Goal: Task Accomplishment & Management: Manage account settings

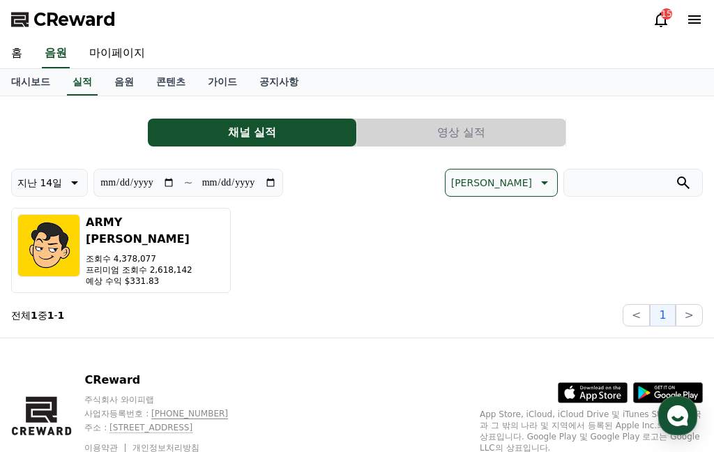
click at [111, 86] on link "음원" at bounding box center [124, 82] width 42 height 26
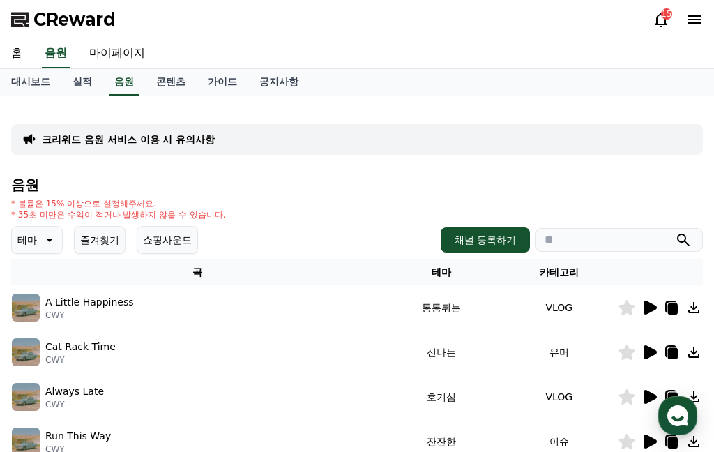
click at [156, 81] on link "콘텐츠" at bounding box center [171, 82] width 52 height 26
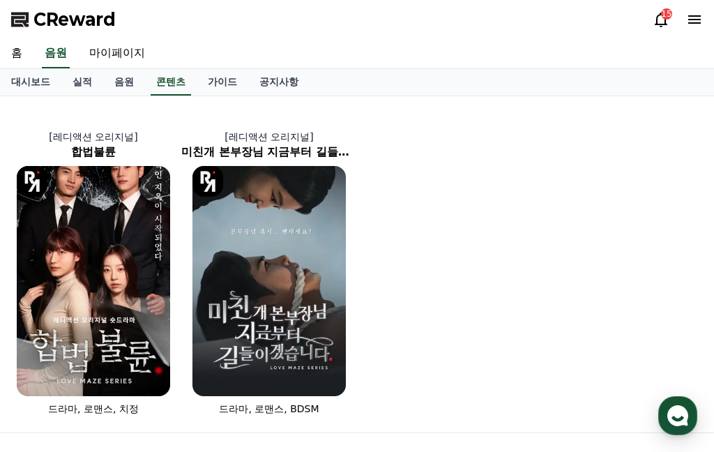
click at [38, 81] on link "대시보드" at bounding box center [30, 82] width 61 height 26
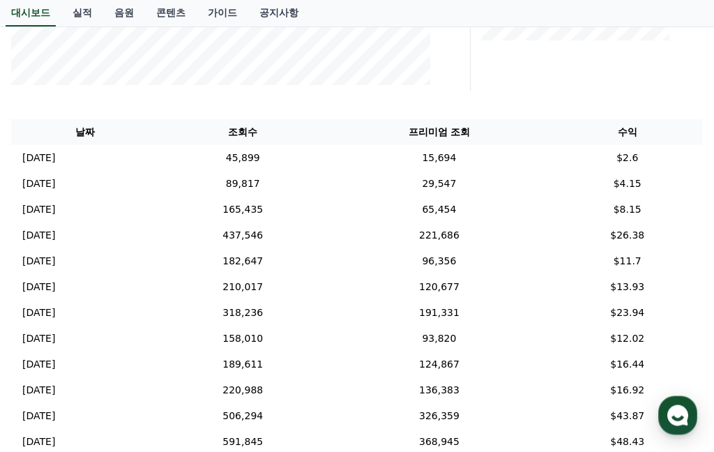
scroll to position [378, 0]
click at [643, 151] on td "$2.6" at bounding box center [626, 157] width 151 height 26
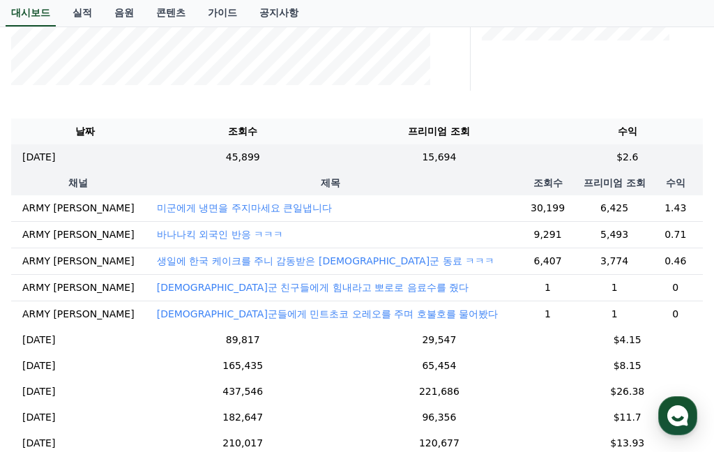
click at [632, 334] on td "$4.15" at bounding box center [626, 340] width 151 height 26
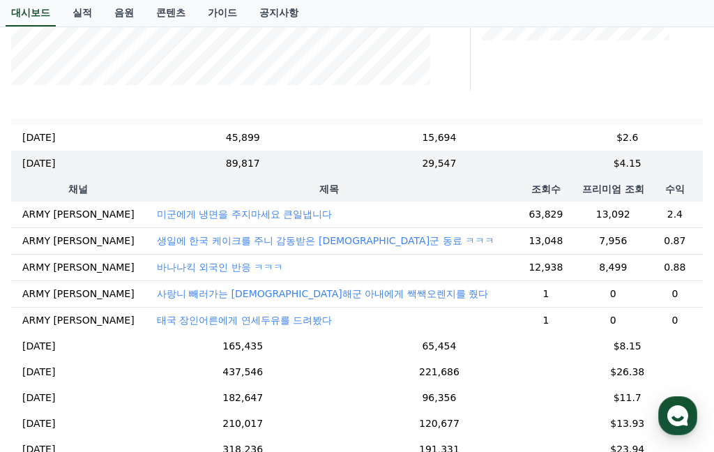
scroll to position [20, 0]
click at [644, 342] on td "$8.15" at bounding box center [626, 346] width 151 height 26
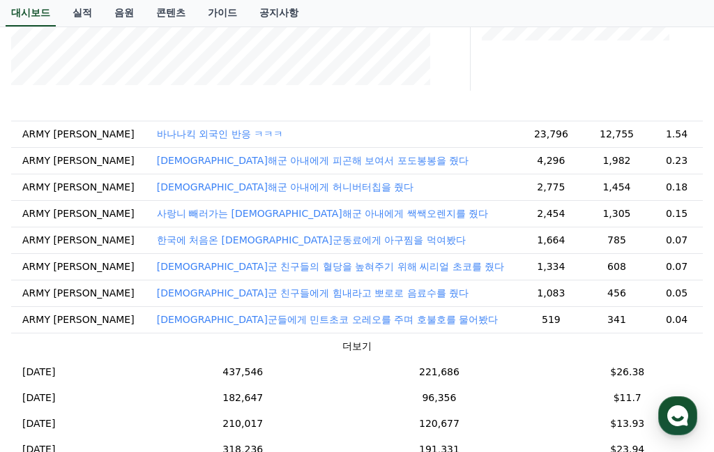
scroll to position [178, 0]
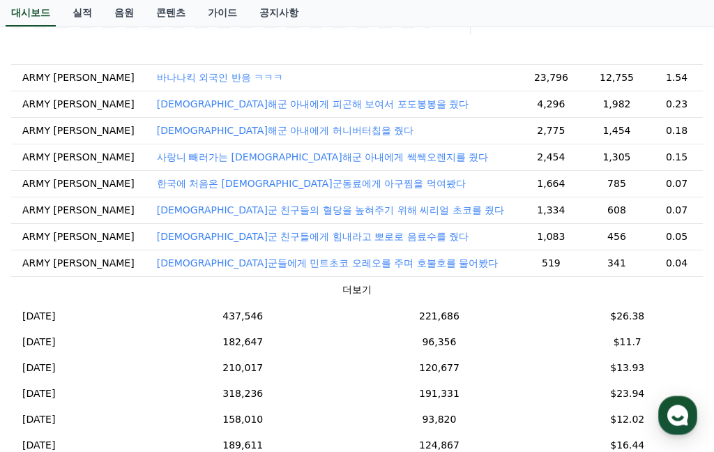
click at [639, 309] on td "$26.38" at bounding box center [626, 316] width 151 height 26
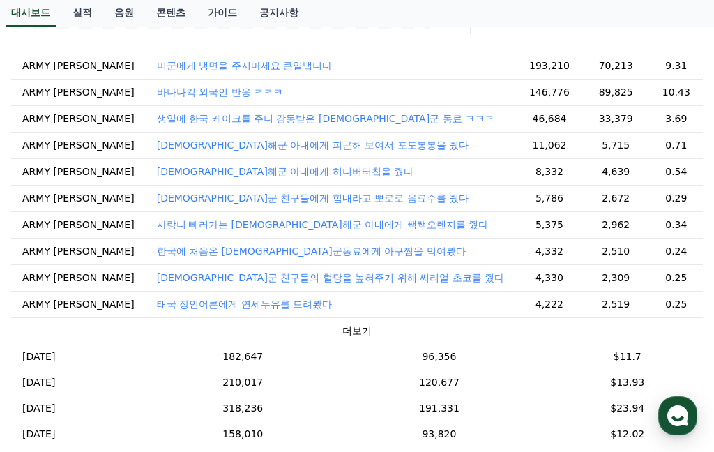
scroll to position [164, 0]
click at [645, 354] on td "$11.7" at bounding box center [626, 356] width 151 height 26
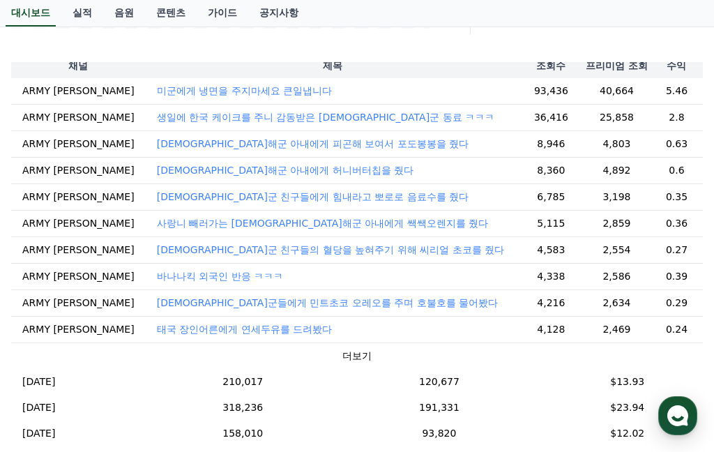
click at [642, 377] on td "$13.93" at bounding box center [626, 382] width 151 height 26
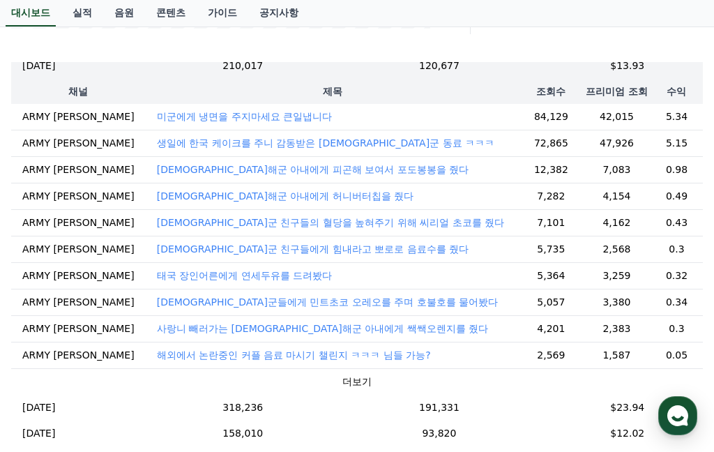
click at [632, 402] on td "$23.94" at bounding box center [626, 408] width 151 height 26
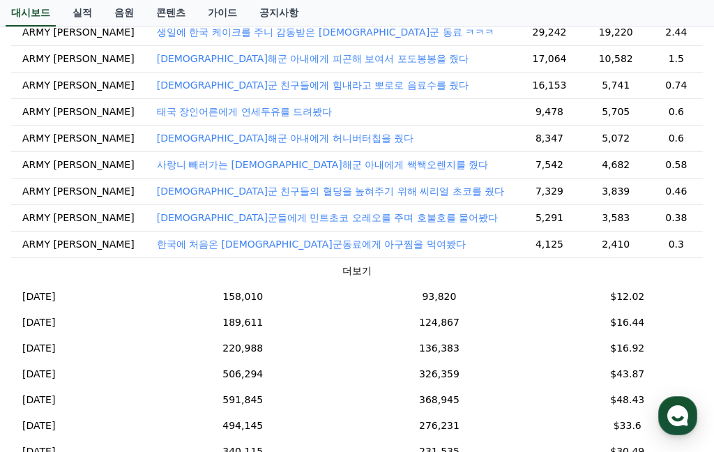
scroll to position [557, 0]
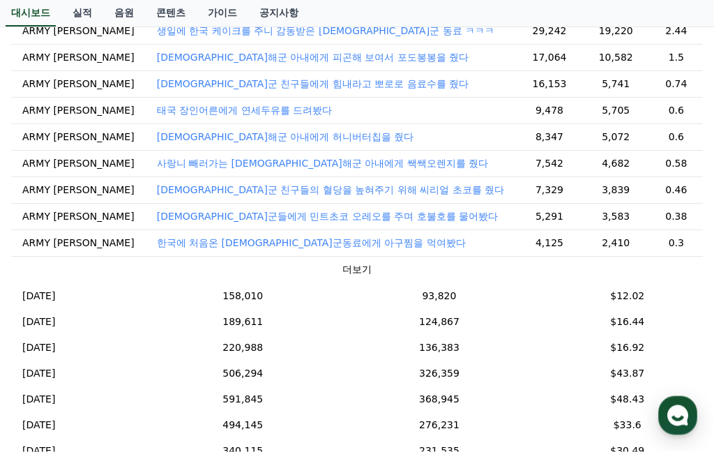
click at [644, 291] on td "$12.02" at bounding box center [626, 296] width 151 height 26
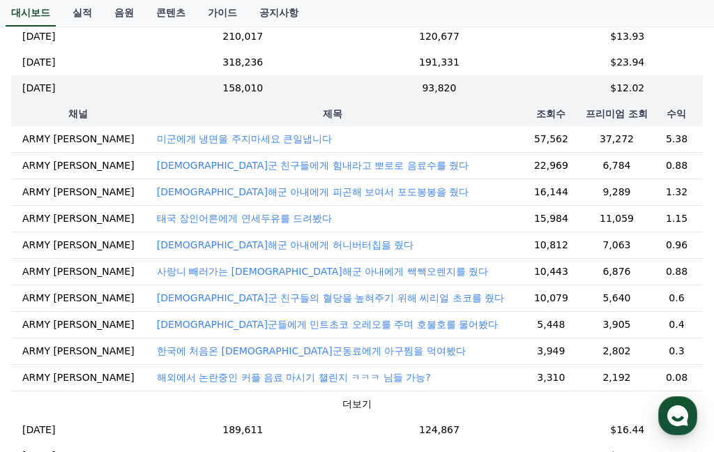
scroll to position [66, 0]
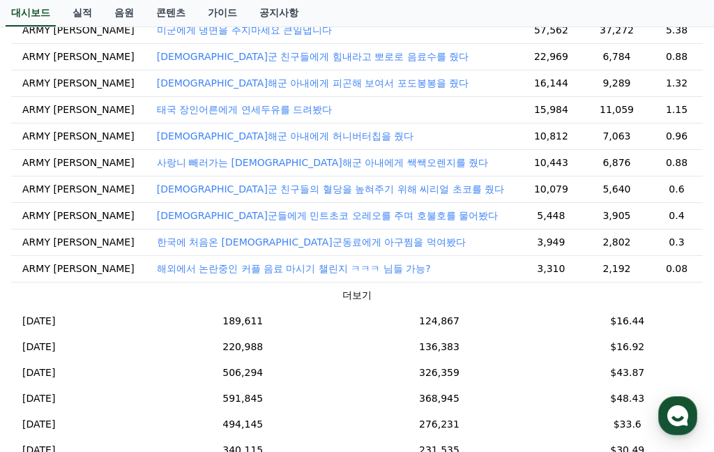
click at [628, 321] on td "$16.44" at bounding box center [626, 321] width 151 height 26
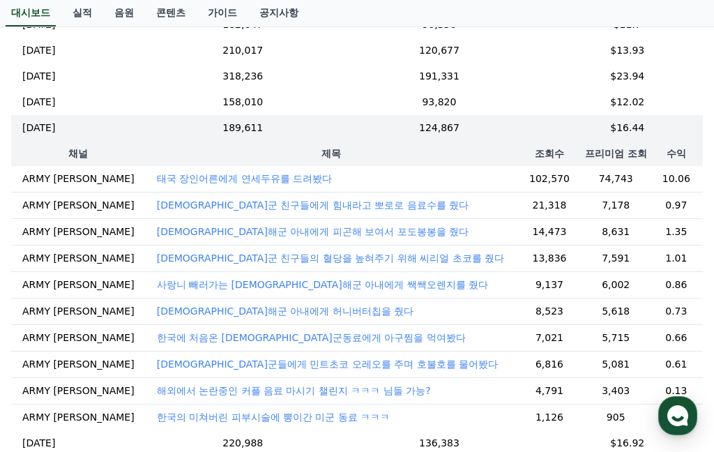
scroll to position [0, 0]
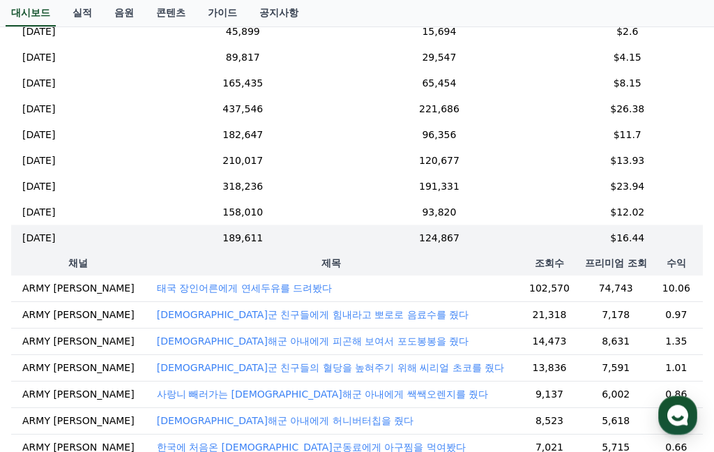
click at [625, 236] on td "$16.44" at bounding box center [626, 238] width 151 height 26
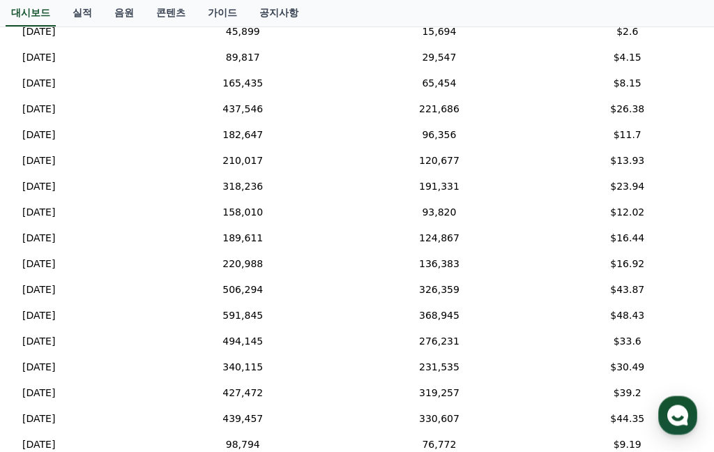
scroll to position [504, 0]
click at [645, 211] on td "$12.02" at bounding box center [626, 212] width 151 height 26
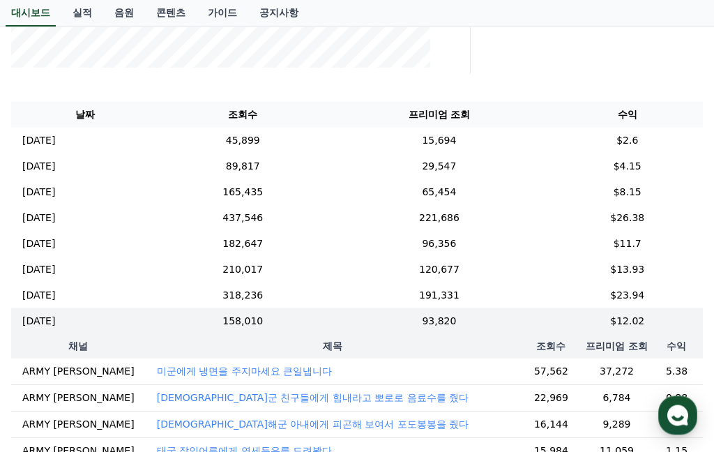
scroll to position [395, 0]
click at [645, 318] on td "$12.02" at bounding box center [626, 320] width 151 height 26
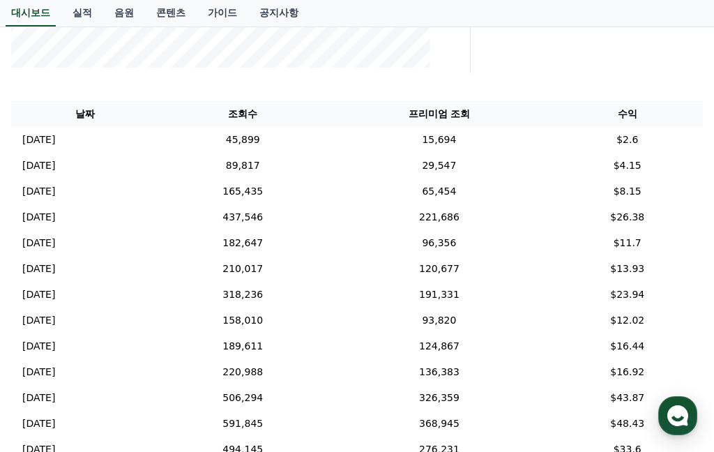
click at [643, 291] on td "$23.94" at bounding box center [626, 295] width 151 height 26
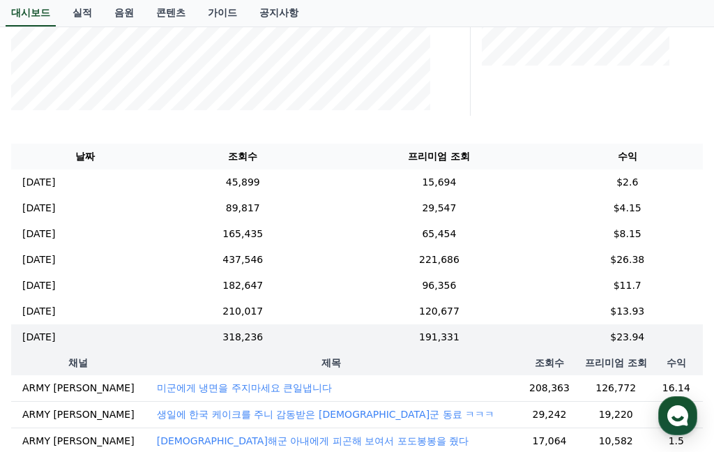
scroll to position [333, 0]
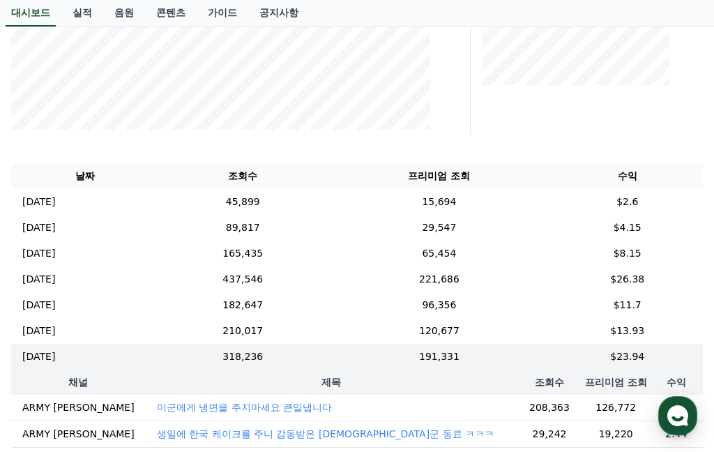
click at [615, 328] on td "$13.93" at bounding box center [626, 331] width 151 height 26
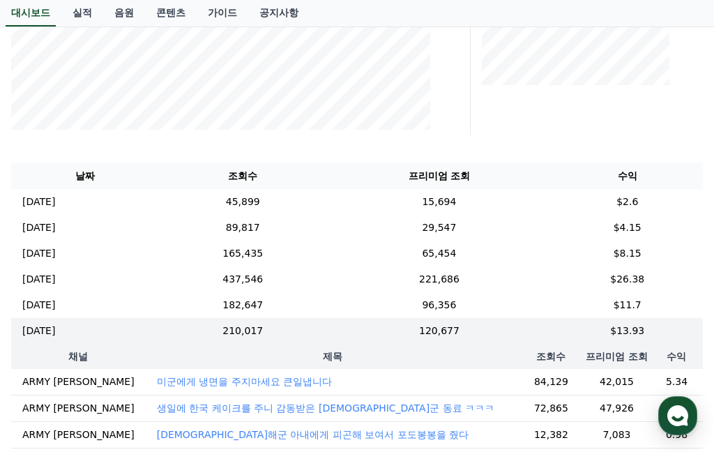
click at [639, 301] on td "$11.7" at bounding box center [626, 305] width 151 height 26
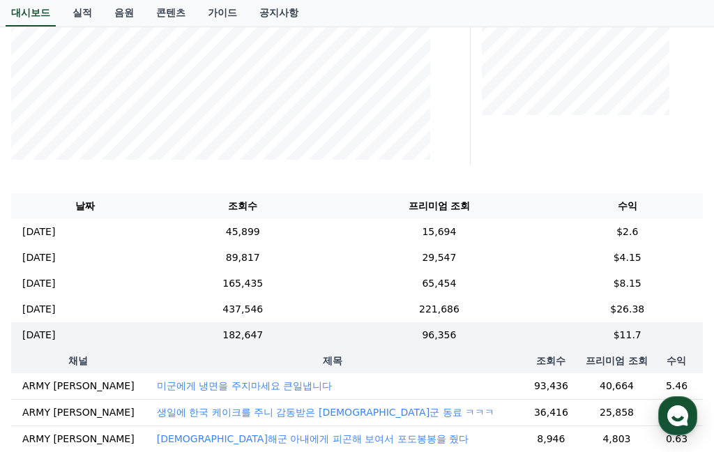
scroll to position [300, 0]
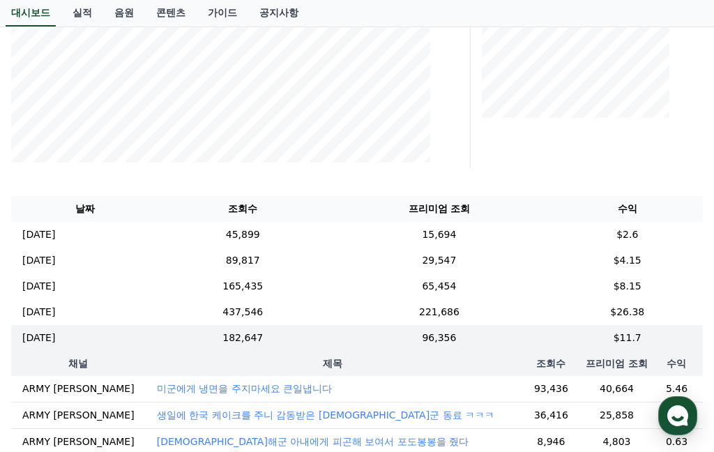
click at [305, 234] on td "45,899" at bounding box center [242, 235] width 167 height 26
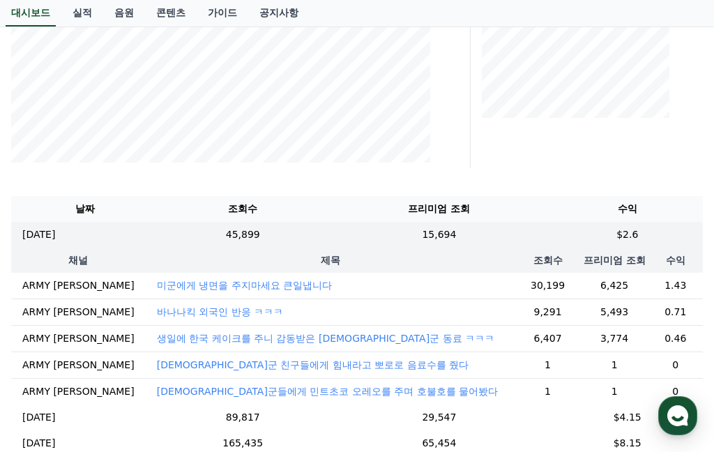
click at [288, 227] on td "45,899" at bounding box center [242, 235] width 167 height 26
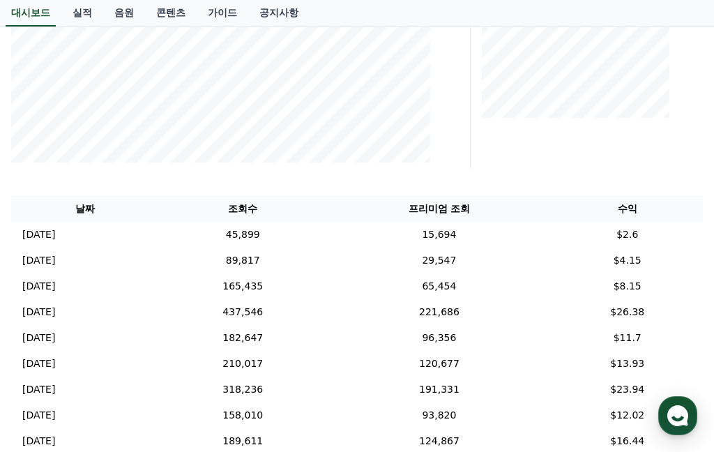
click at [55, 266] on p "[DATE]" at bounding box center [38, 260] width 33 height 15
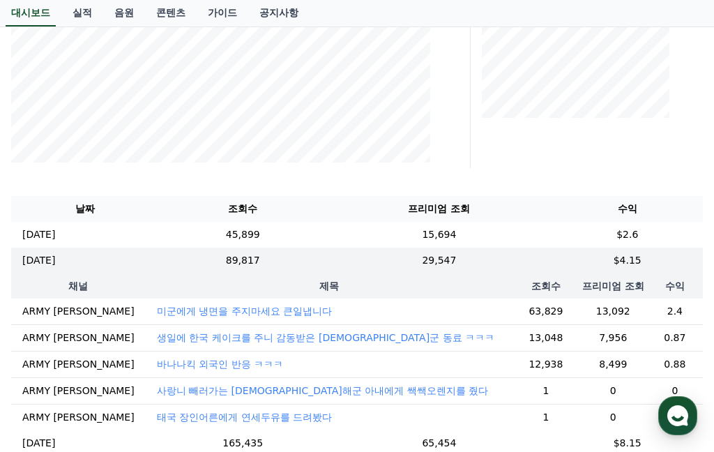
click at [289, 280] on th "제목" at bounding box center [329, 285] width 367 height 25
click at [132, 260] on td "[DATE] 10/08" at bounding box center [85, 260] width 148 height 26
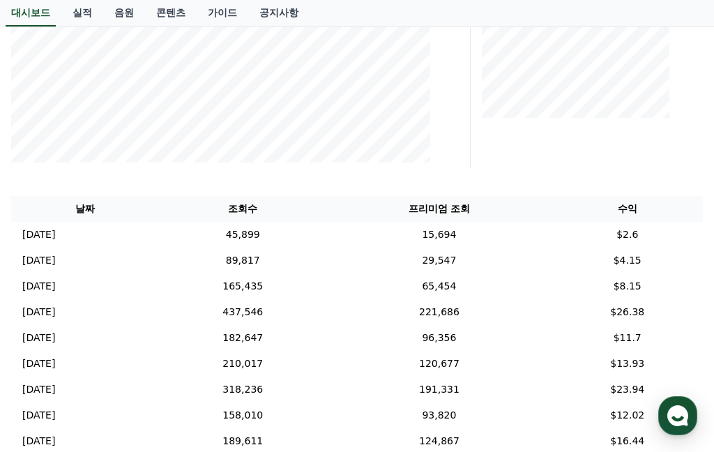
click at [104, 287] on td "[DATE] 10/07" at bounding box center [85, 286] width 148 height 26
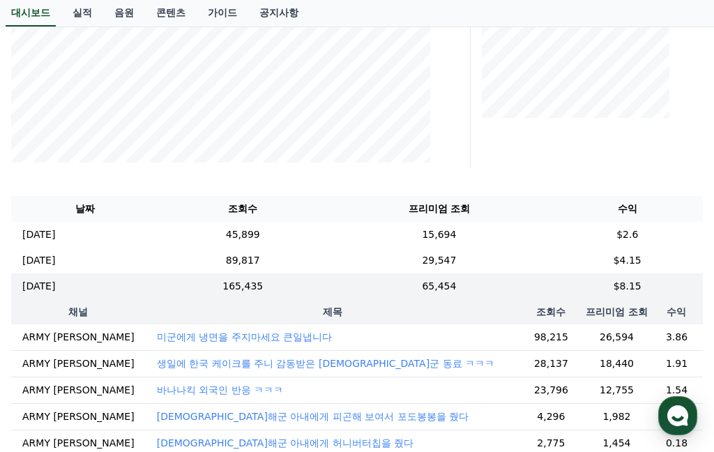
click at [310, 289] on td "165,435" at bounding box center [242, 286] width 167 height 26
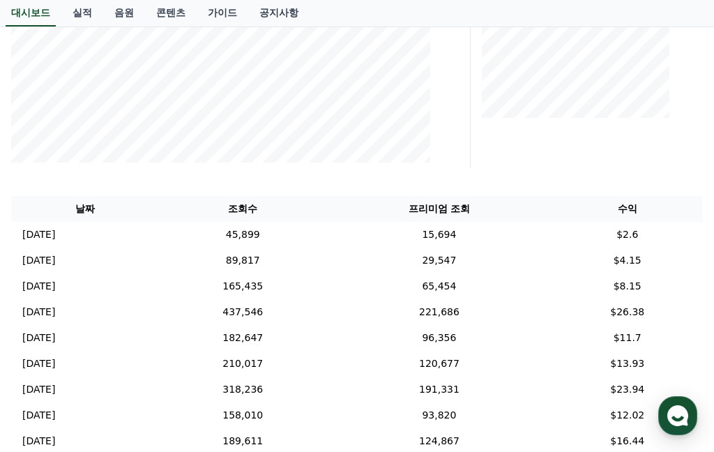
click at [255, 319] on td "437,546" at bounding box center [242, 312] width 167 height 26
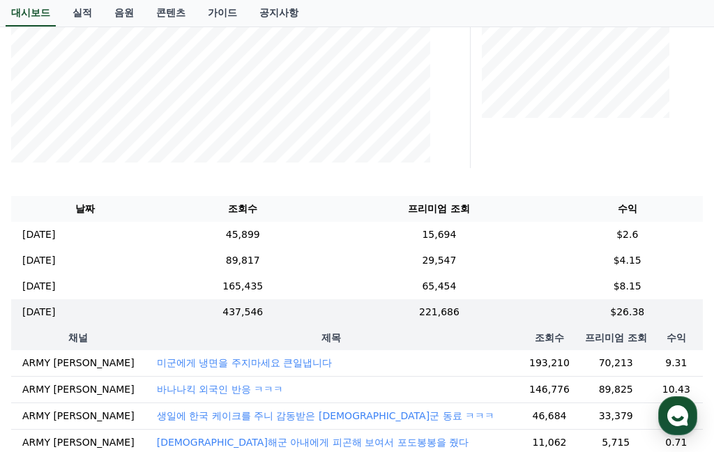
click at [314, 338] on th "제목" at bounding box center [332, 337] width 372 height 25
click at [310, 319] on td "437,546" at bounding box center [242, 312] width 167 height 26
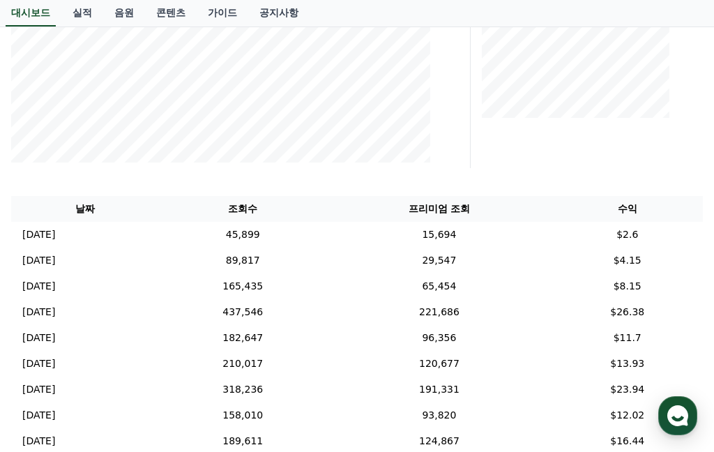
click at [295, 347] on td "182,647" at bounding box center [242, 338] width 167 height 26
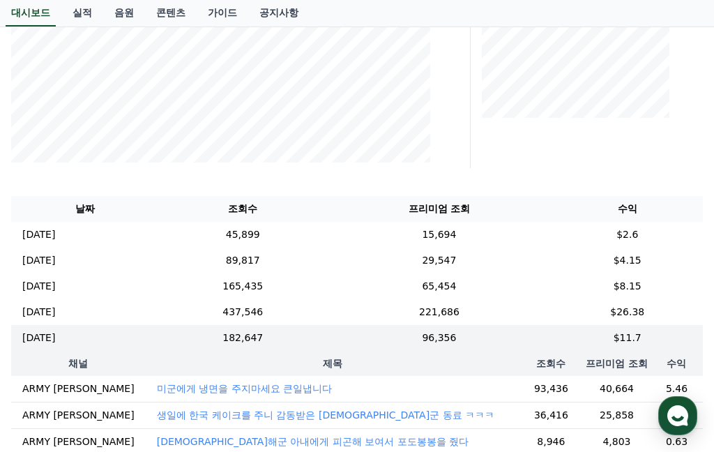
click at [289, 343] on td "182,647" at bounding box center [242, 338] width 167 height 26
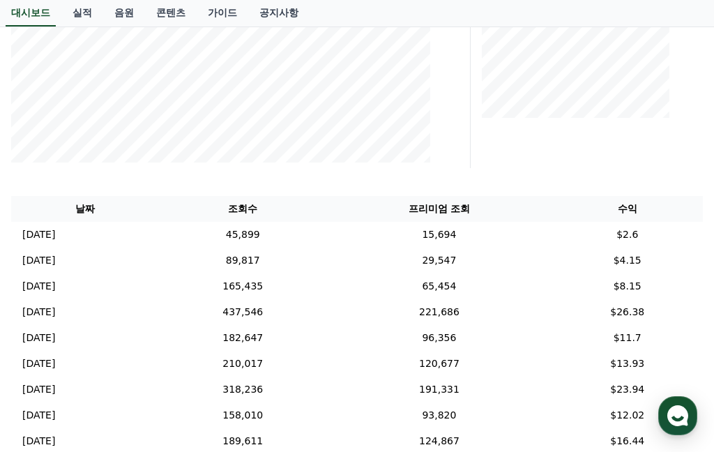
click at [298, 368] on td "210,017" at bounding box center [242, 364] width 167 height 26
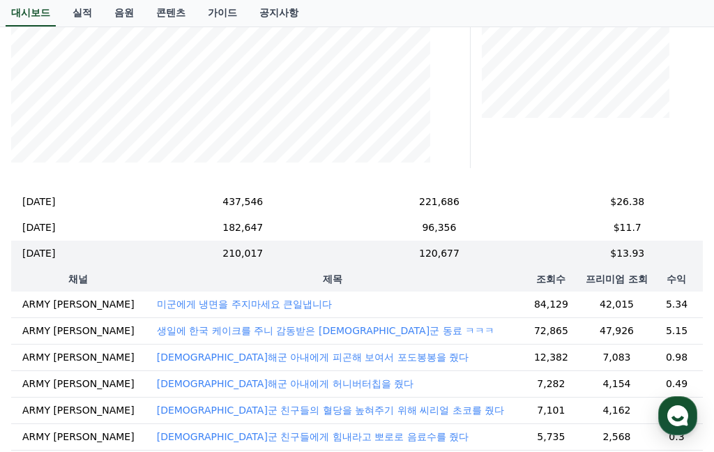
scroll to position [112, 0]
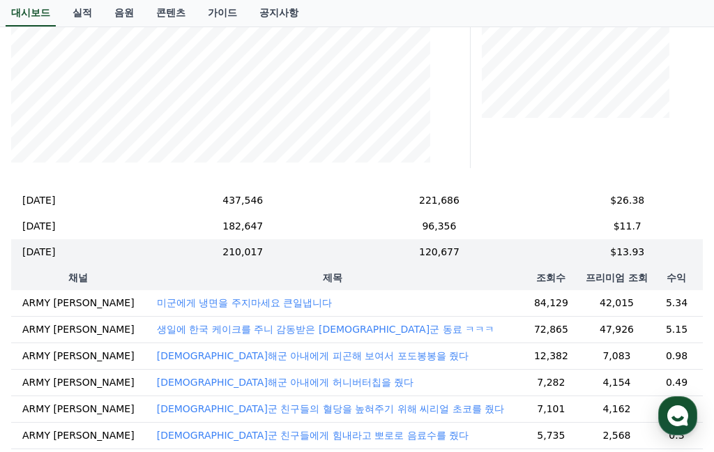
click at [296, 255] on td "210,017" at bounding box center [242, 252] width 167 height 26
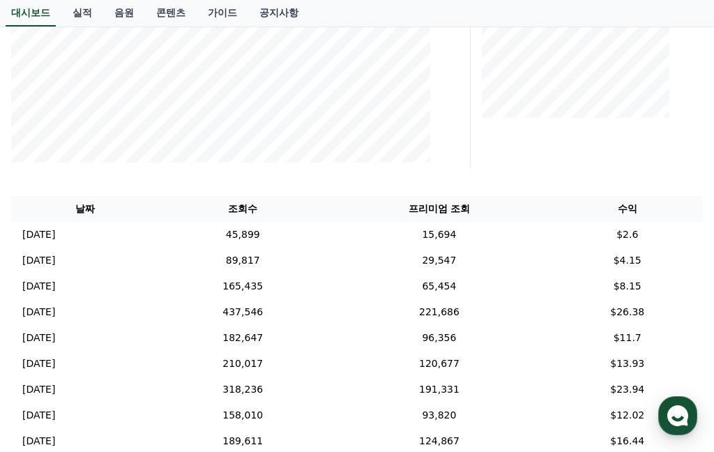
click at [279, 386] on td "318,236" at bounding box center [242, 389] width 167 height 26
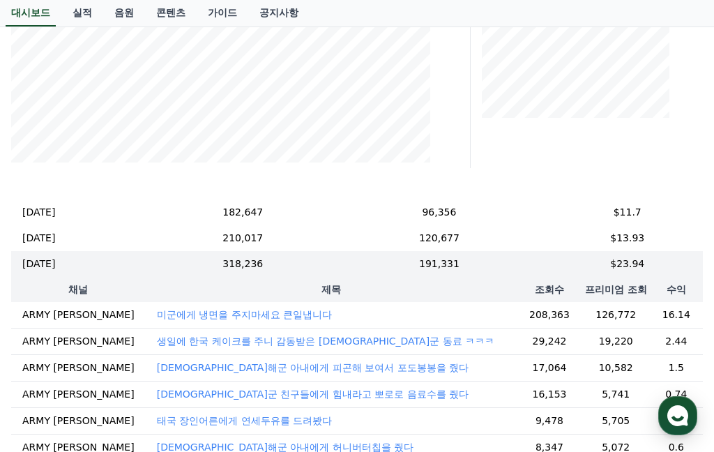
scroll to position [128, 0]
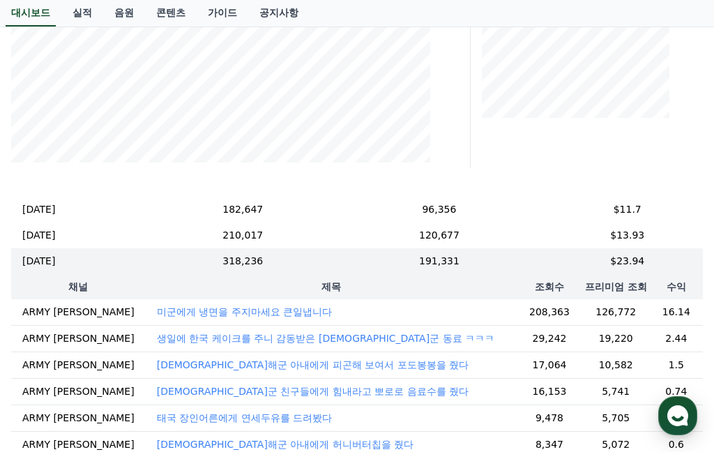
click at [310, 266] on td "318,236" at bounding box center [242, 261] width 167 height 26
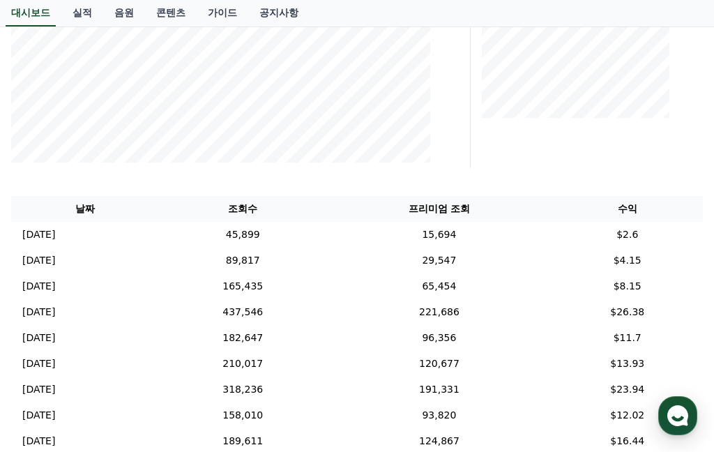
scroll to position [0, 0]
click at [258, 413] on td "158,010" at bounding box center [242, 415] width 167 height 26
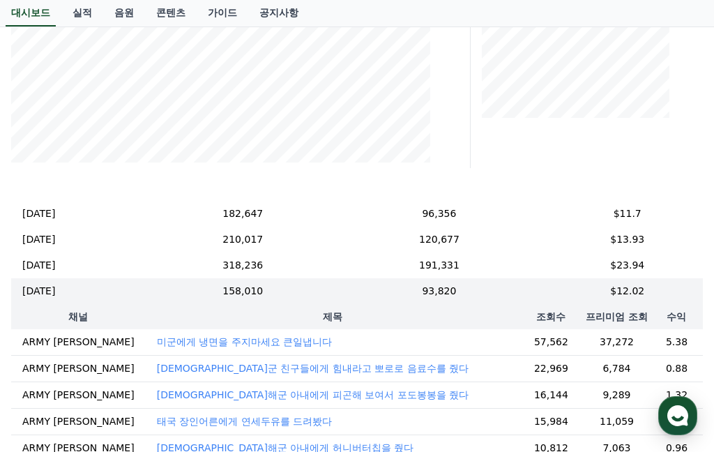
scroll to position [123, 0]
click at [314, 293] on td "158,010" at bounding box center [242, 292] width 167 height 26
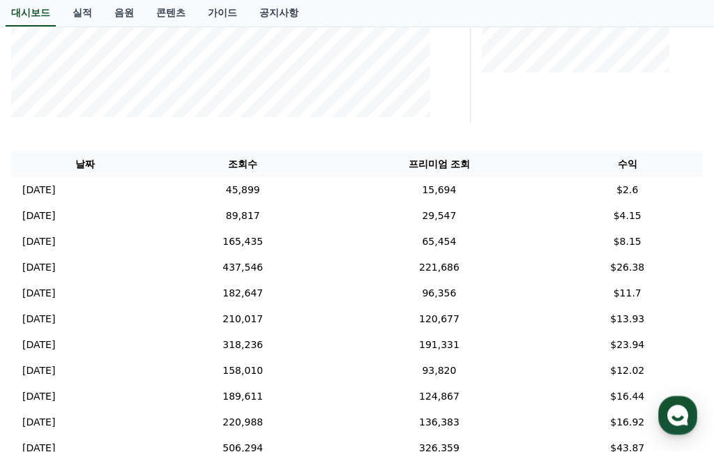
scroll to position [346, 0]
click at [291, 393] on td "189,611" at bounding box center [242, 396] width 167 height 26
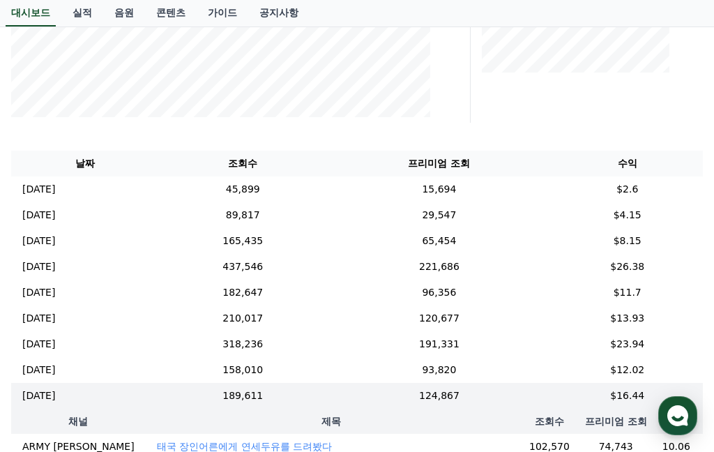
scroll to position [0, 0]
click at [310, 374] on td "158,010" at bounding box center [242, 370] width 167 height 26
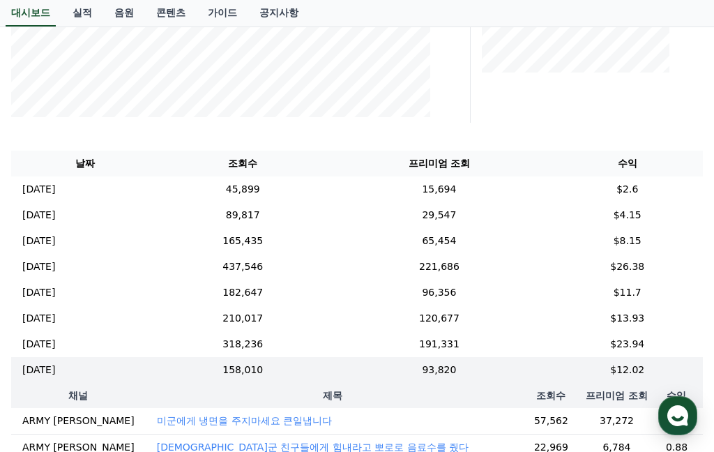
click at [375, 376] on td "93,820" at bounding box center [438, 370] width 225 height 26
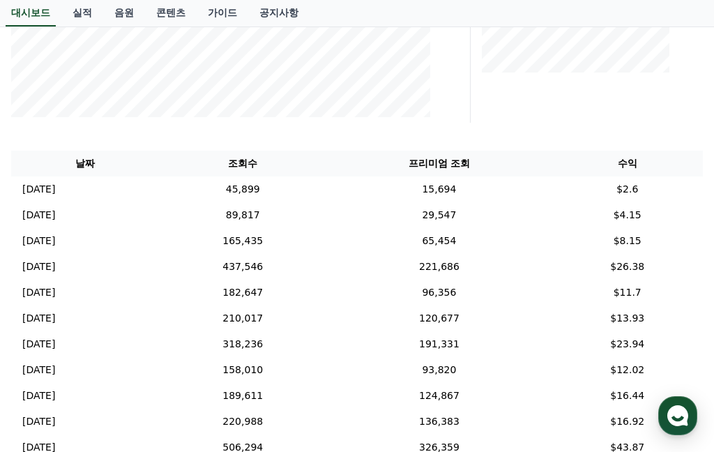
click at [480, 344] on td "191,331" at bounding box center [438, 344] width 225 height 26
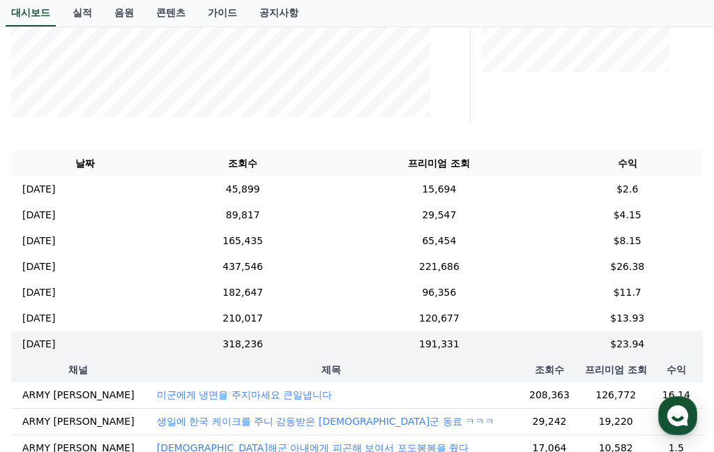
click at [318, 320] on td "210,017" at bounding box center [242, 318] width 167 height 26
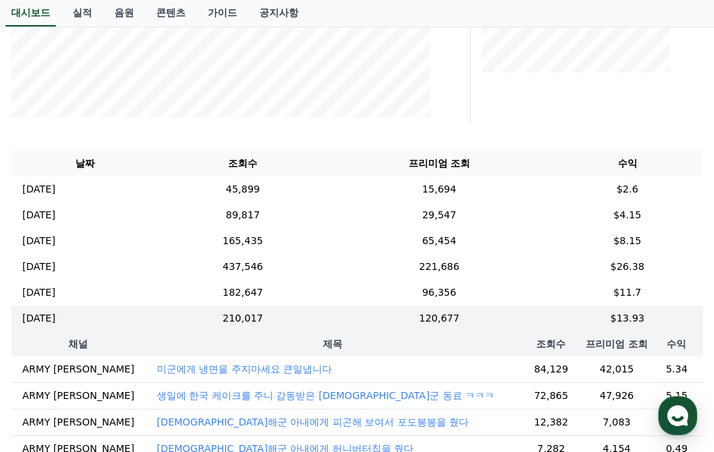
click at [326, 299] on td "182,647" at bounding box center [242, 293] width 167 height 26
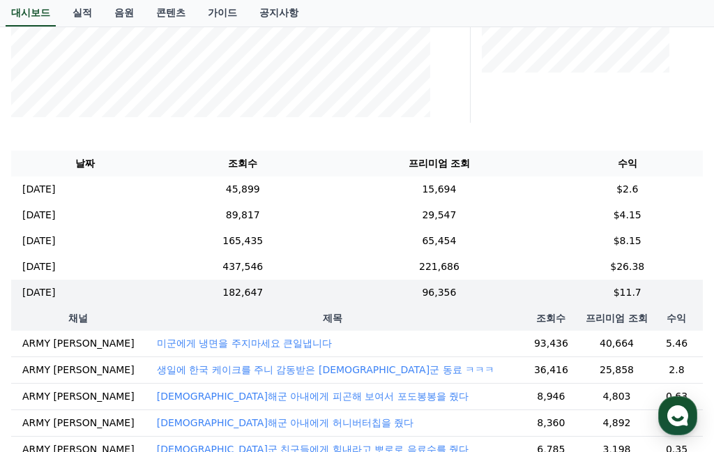
click at [305, 266] on td "437,546" at bounding box center [242, 267] width 167 height 26
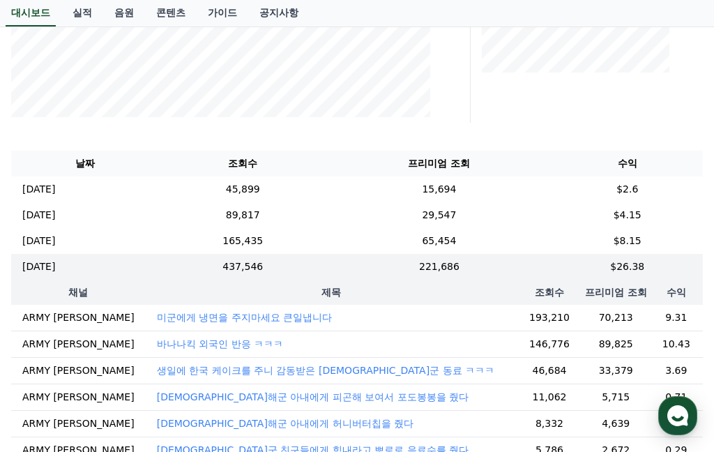
click at [293, 245] on td "165,435" at bounding box center [242, 241] width 167 height 26
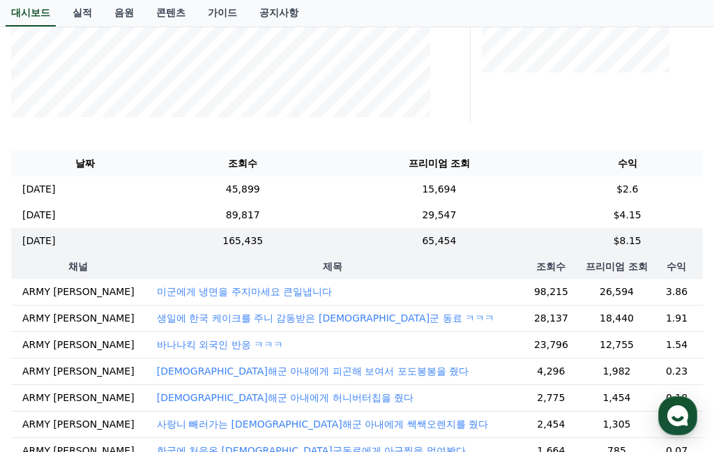
click at [55, 215] on p "[DATE]" at bounding box center [38, 215] width 33 height 15
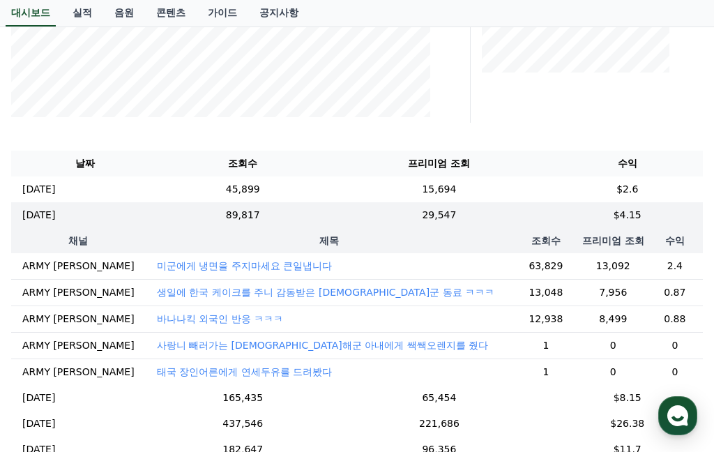
click at [129, 188] on td "[DATE] 10/09" at bounding box center [85, 189] width 148 height 26
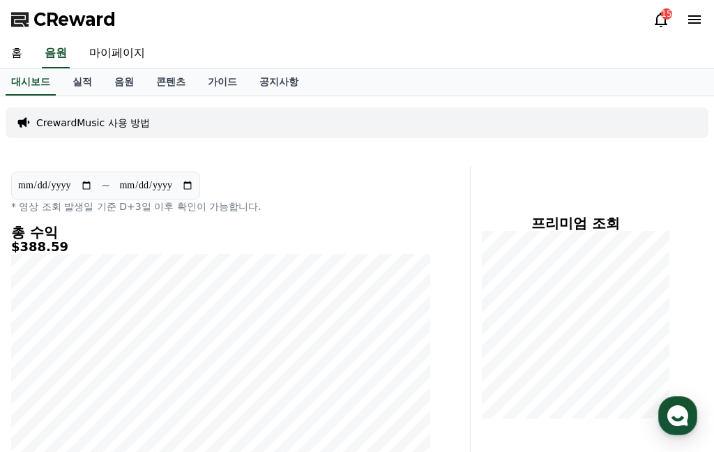
click at [122, 49] on link "마이페이지" at bounding box center [117, 53] width 78 height 29
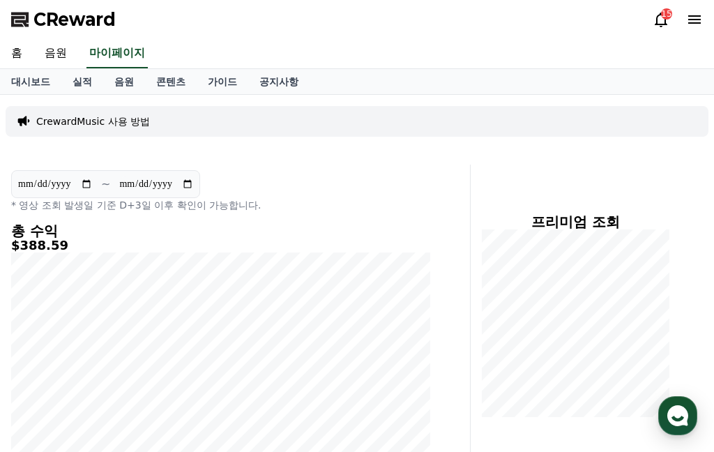
select select "**********"
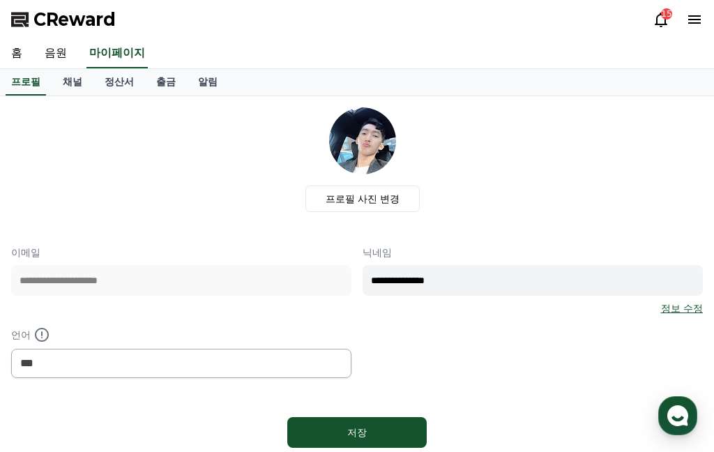
click at [115, 77] on link "정산서" at bounding box center [119, 82] width 52 height 26
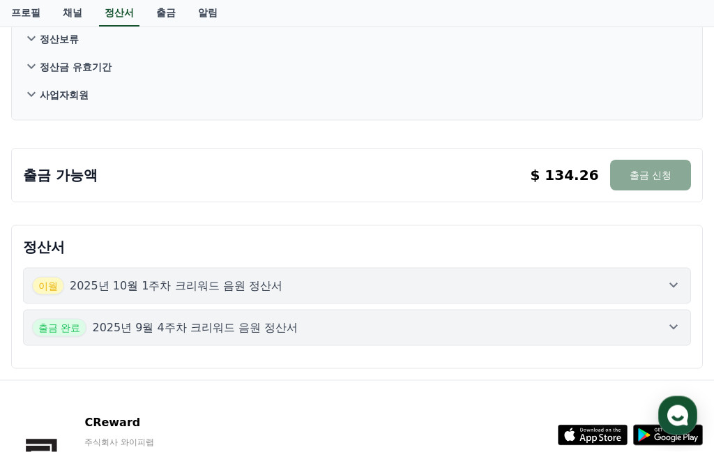
click at [167, 289] on p "2025년 10월 1주차 크리워드 음원 정산서" at bounding box center [176, 285] width 213 height 17
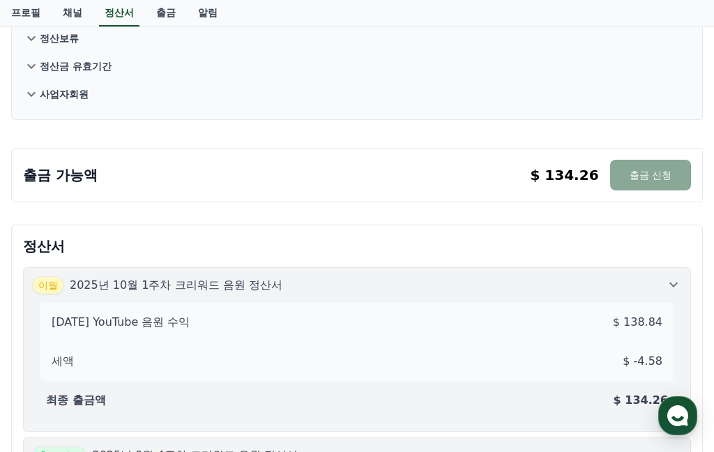
click at [137, 245] on p "정산서" at bounding box center [357, 246] width 668 height 20
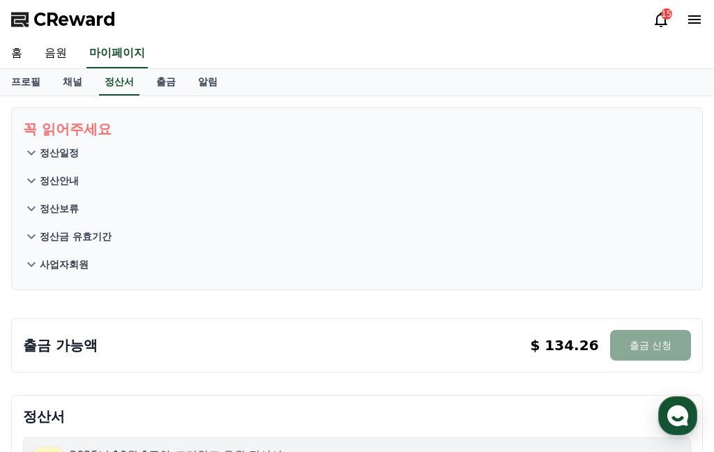
click at [69, 231] on p "정산금 유효기간" at bounding box center [76, 236] width 72 height 14
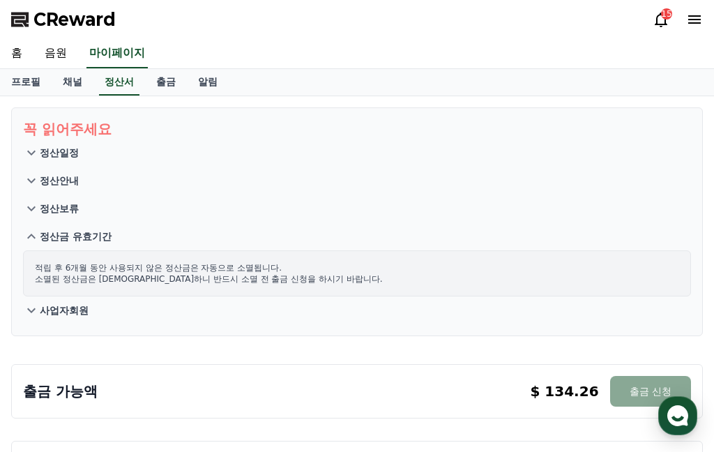
click at [50, 301] on button "사업자회원" at bounding box center [357, 310] width 668 height 28
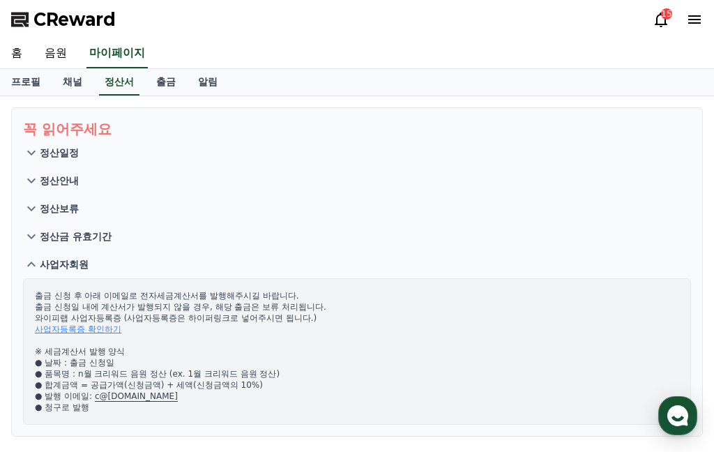
click at [62, 151] on p "정산일정" at bounding box center [59, 153] width 39 height 14
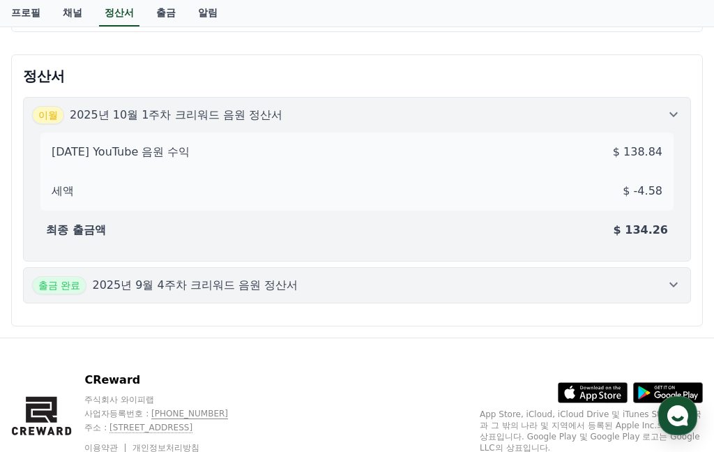
scroll to position [457, 0]
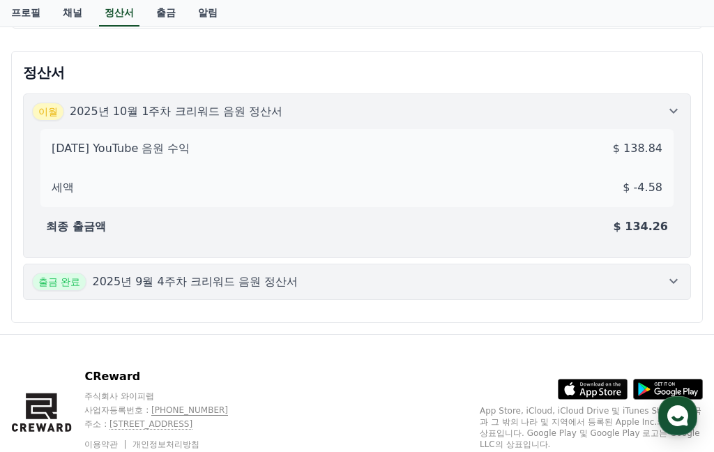
click at [147, 289] on p "2025년 9월 4주차 크리워드 음원 정산서" at bounding box center [195, 281] width 206 height 17
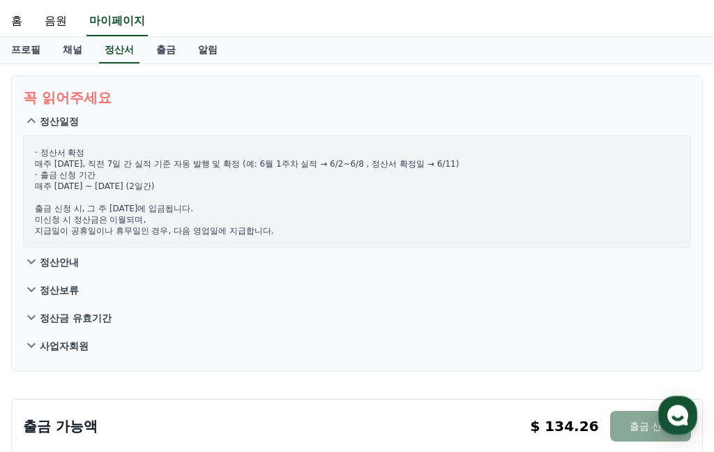
scroll to position [0, 0]
